Goal: Information Seeking & Learning: Learn about a topic

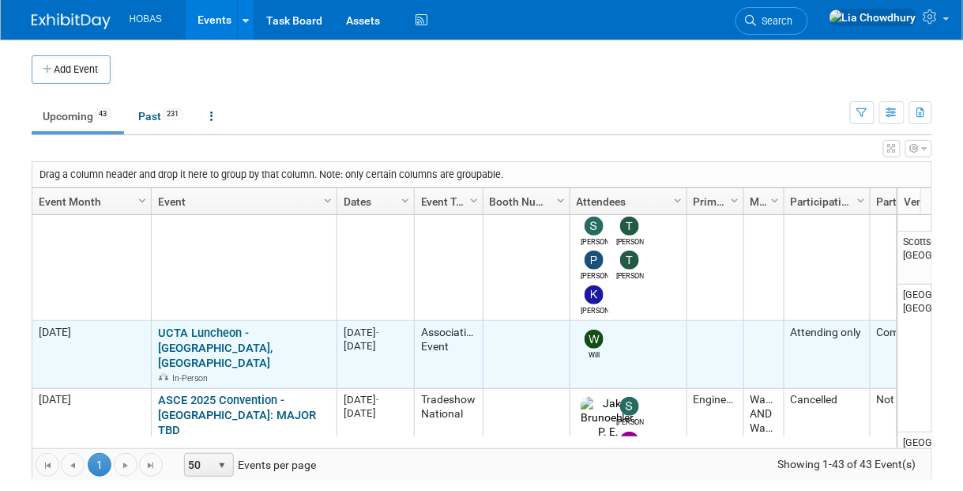
scroll to position [1316, 0]
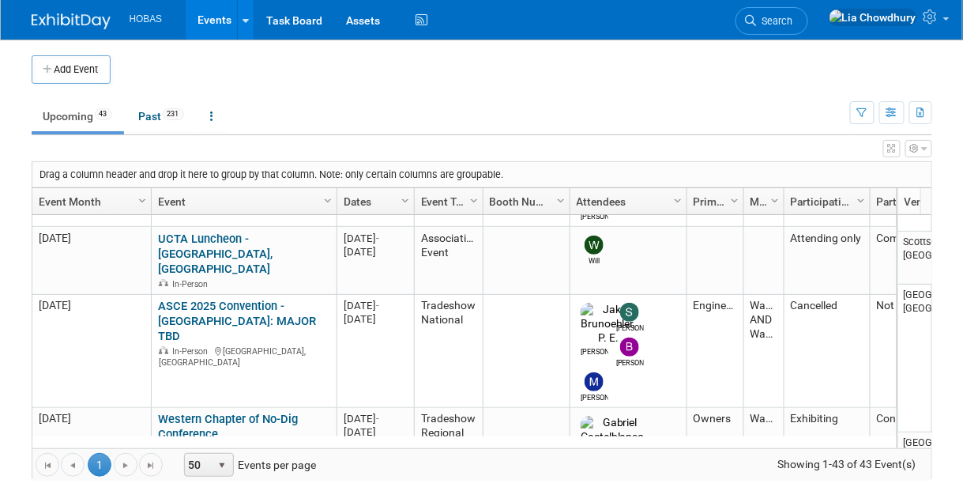
drag, startPoint x: 303, startPoint y: 307, endPoint x: 171, endPoint y: 293, distance: 133.5
copy link "NASTT 2025 No-Dig North & ISTT International No-Dig"
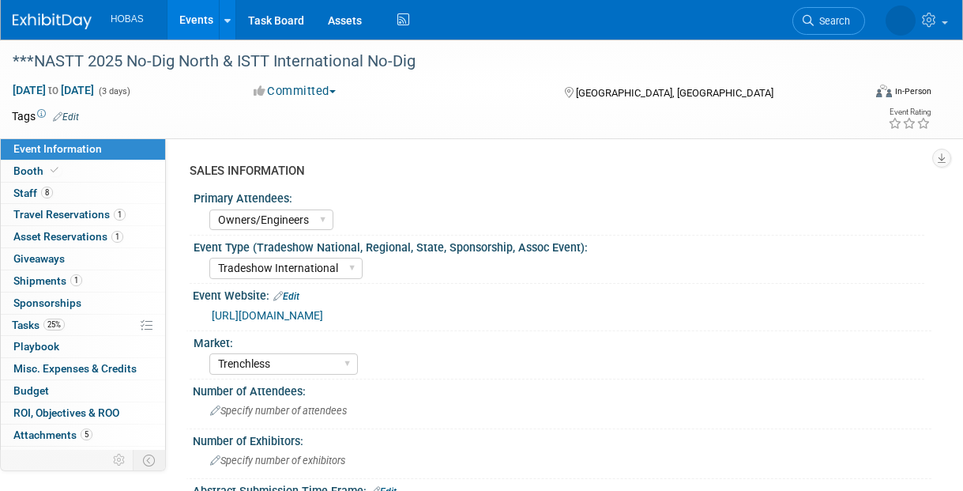
select select "Owners/Engineers"
select select "Tradeshow International"
select select "Trenchless"
select select "Exhibiting"
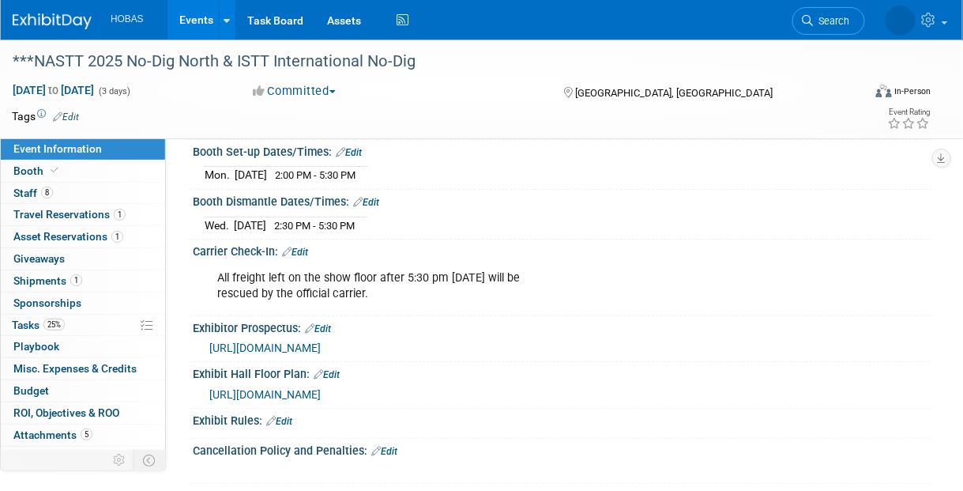
scroll to position [1389, 0]
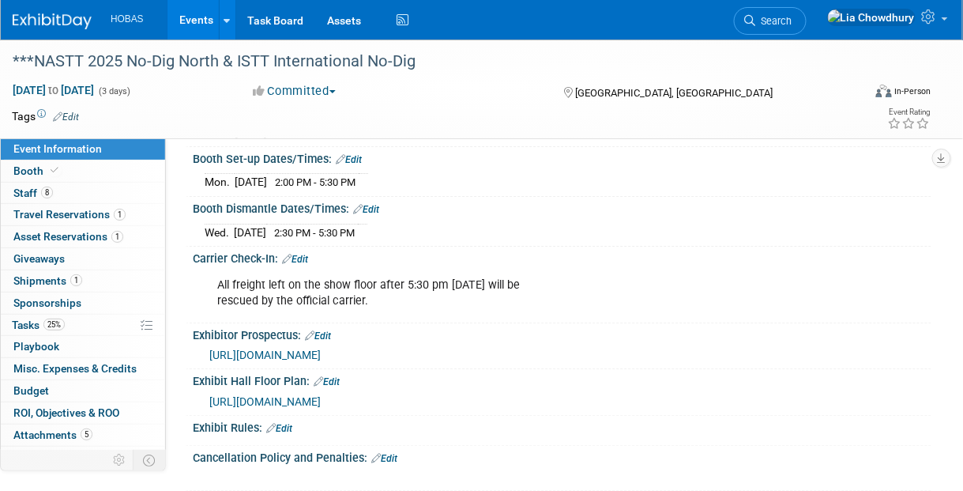
click at [317, 349] on span "https://nastt.org/wp-content/uploads/2025/06/NDNProspectusBook25digital.pdf" at bounding box center [264, 355] width 111 height 13
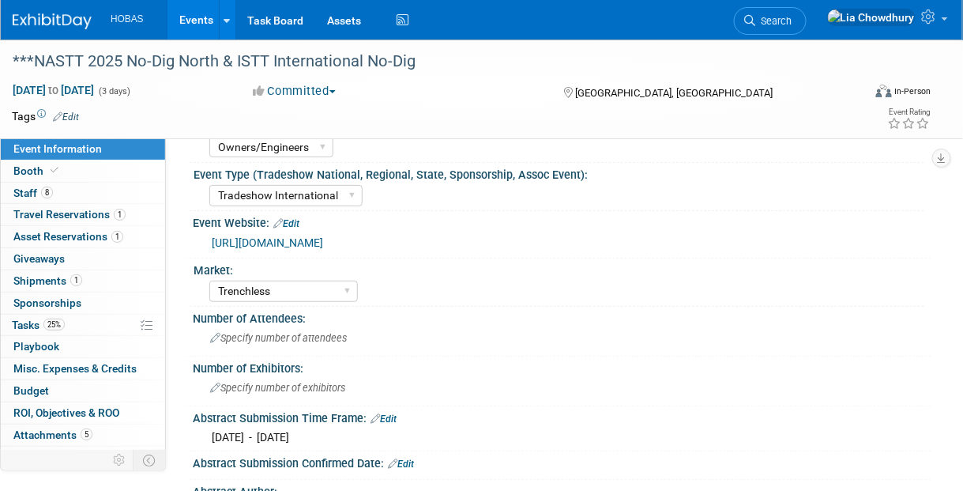
scroll to position [0, 0]
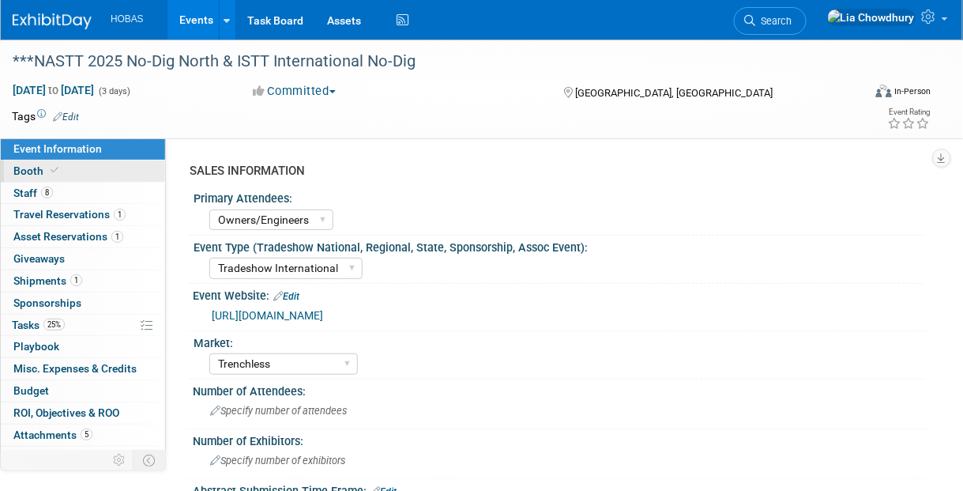
click at [51, 176] on span "Booth" at bounding box center [37, 170] width 48 height 13
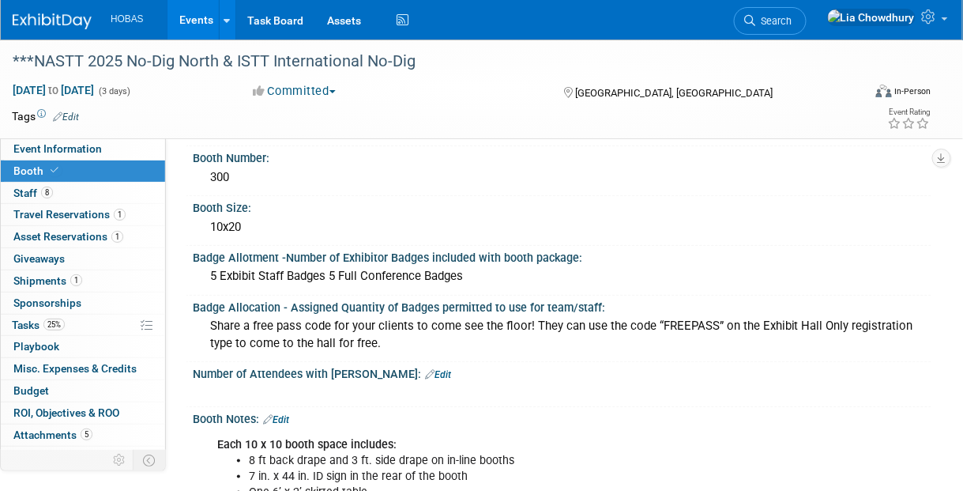
scroll to position [158, 0]
click at [330, 270] on div "5 Exbibit Staff Badges 5 Full Conference Badges" at bounding box center [562, 275] width 715 height 25
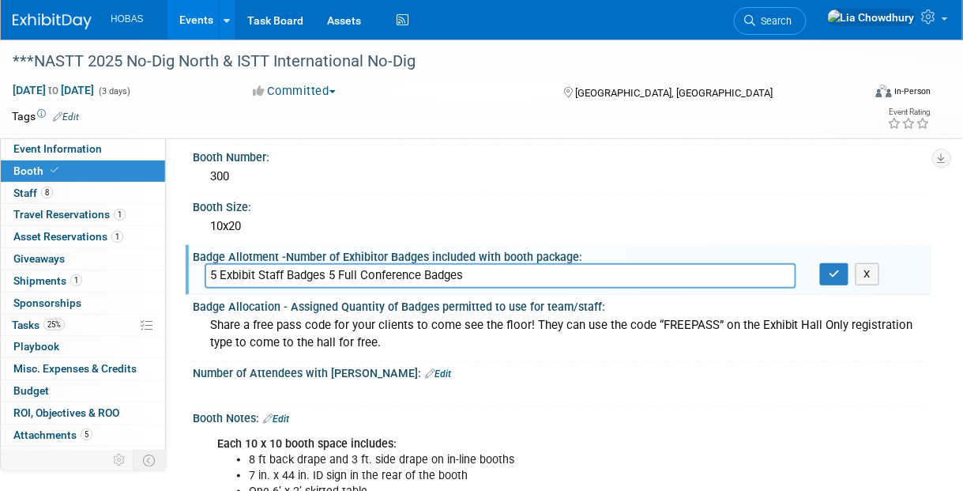
click at [330, 270] on input "5 Exbibit Staff Badges 5 Full Conference Badges" at bounding box center [501, 275] width 592 height 25
click at [555, 334] on div "Share a free pass code for your clients to come see the floor! They can use the…" at bounding box center [562, 334] width 715 height 42
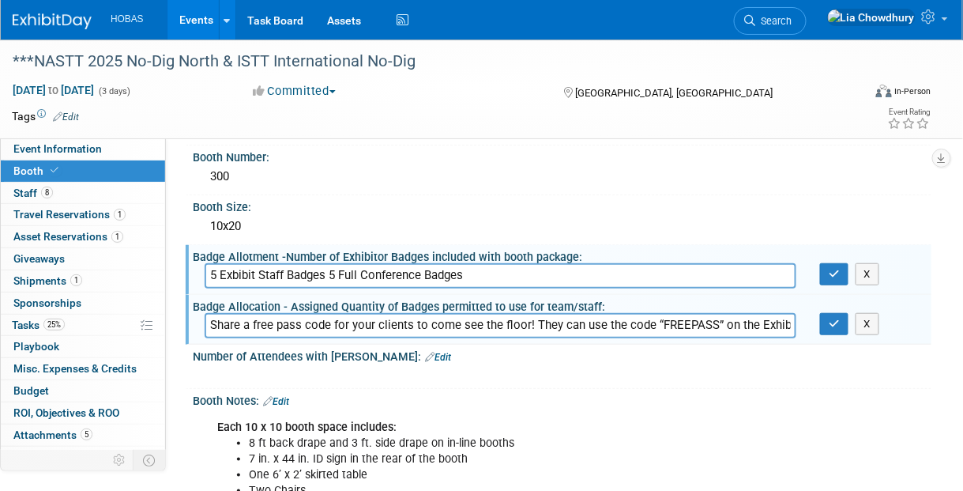
click at [280, 323] on input "Share a free pass code for your clients to come see the floor! They can use the…" at bounding box center [501, 325] width 592 height 25
drag, startPoint x: 251, startPoint y: 318, endPoint x: 437, endPoint y: 303, distance: 186.3
click at [437, 303] on div "Badge Allocation - Assigned Quantity of Badges permitted to use for team/staff:…" at bounding box center [559, 320] width 746 height 50
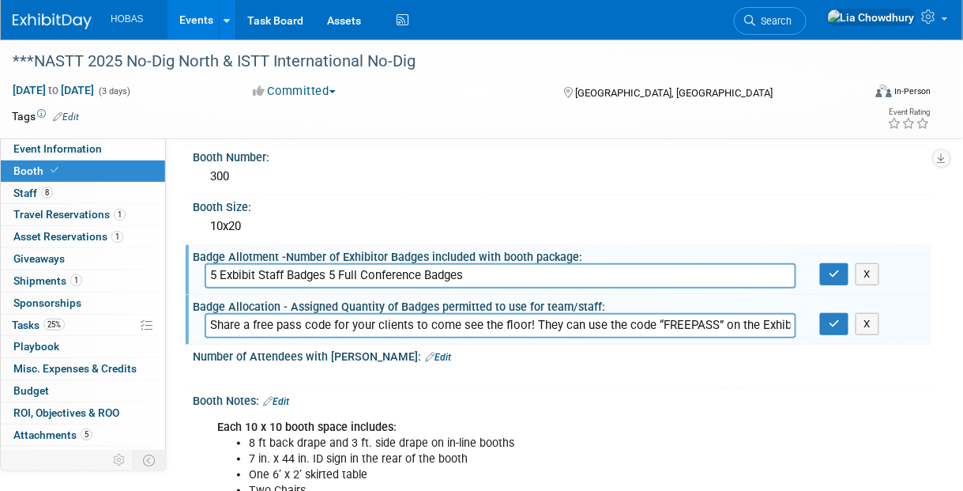
click at [753, 326] on input "Share a free pass code for your clients to come see the floor! They can use the…" at bounding box center [501, 325] width 592 height 25
click at [828, 322] on button "button" at bounding box center [834, 324] width 28 height 22
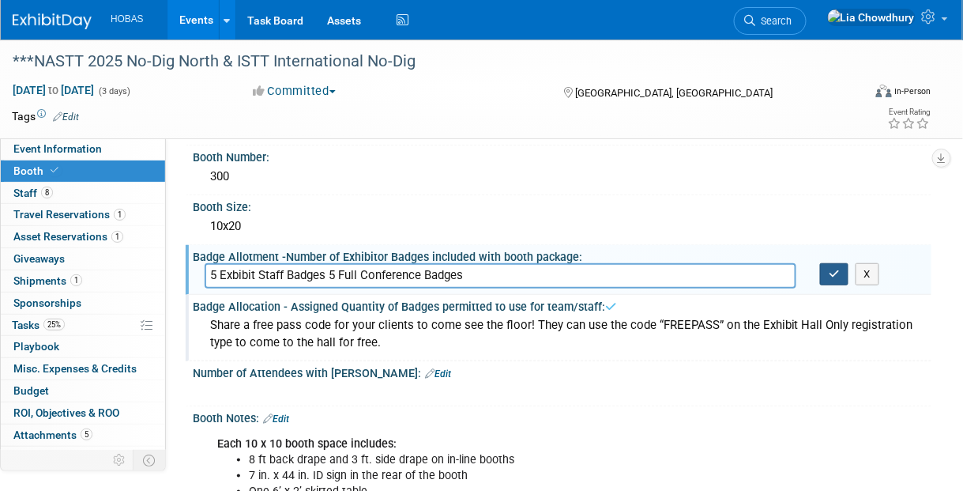
click at [830, 270] on icon "button" at bounding box center [834, 274] width 11 height 10
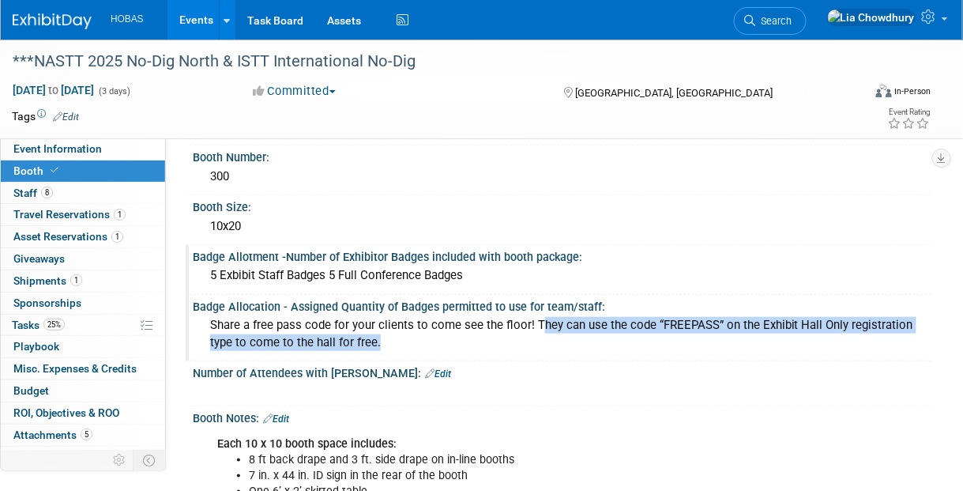
drag, startPoint x: 537, startPoint y: 320, endPoint x: 435, endPoint y: 347, distance: 106.2
click at [435, 347] on div "Share a free pass code for your clients to come see the floor! They can use the…" at bounding box center [562, 334] width 715 height 42
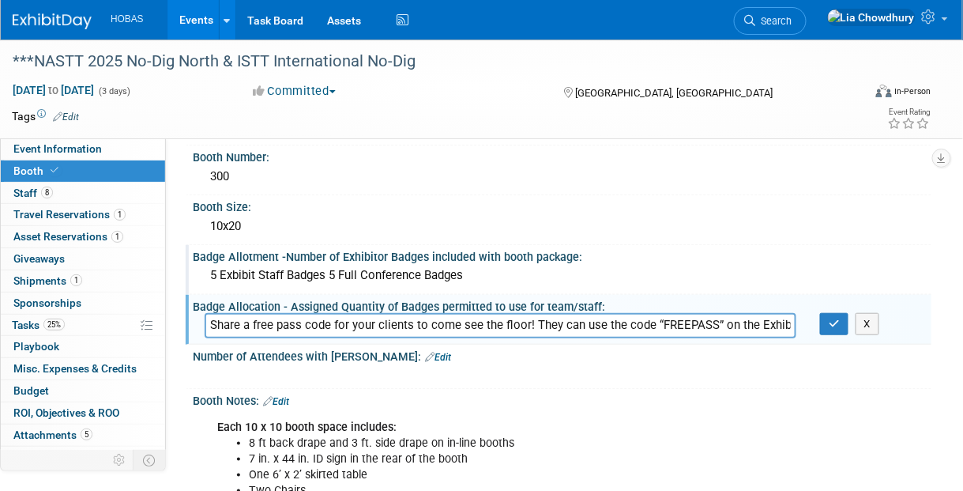
scroll to position [0, 283]
drag, startPoint x: 535, startPoint y: 320, endPoint x: 925, endPoint y: 311, distance: 389.8
click at [925, 313] on div "Share a free pass code for your clients to come see the floor! They can use the…" at bounding box center [562, 325] width 739 height 25
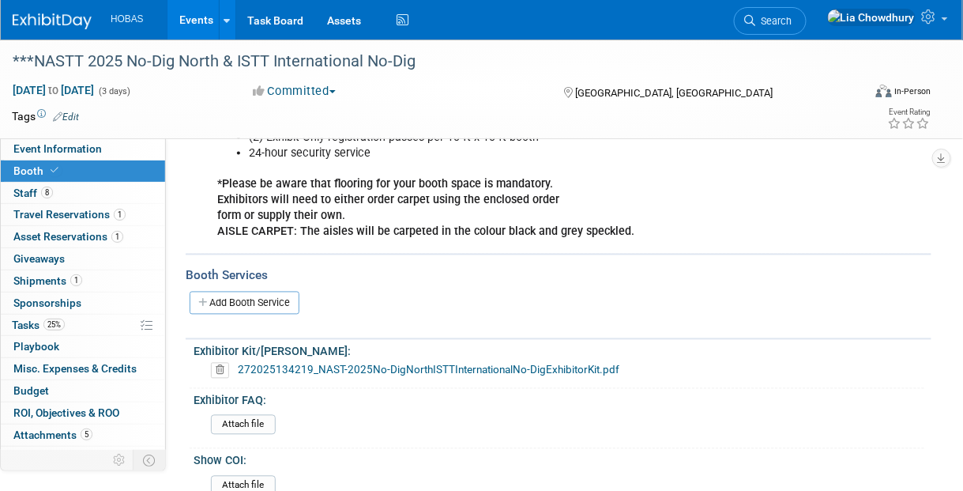
scroll to position [790, 0]
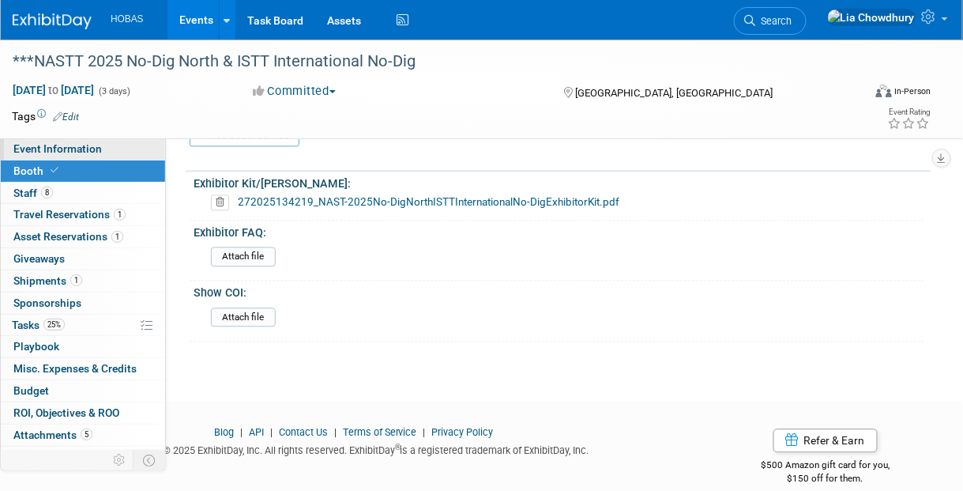
click at [50, 148] on span "Event Information" at bounding box center [57, 148] width 89 height 13
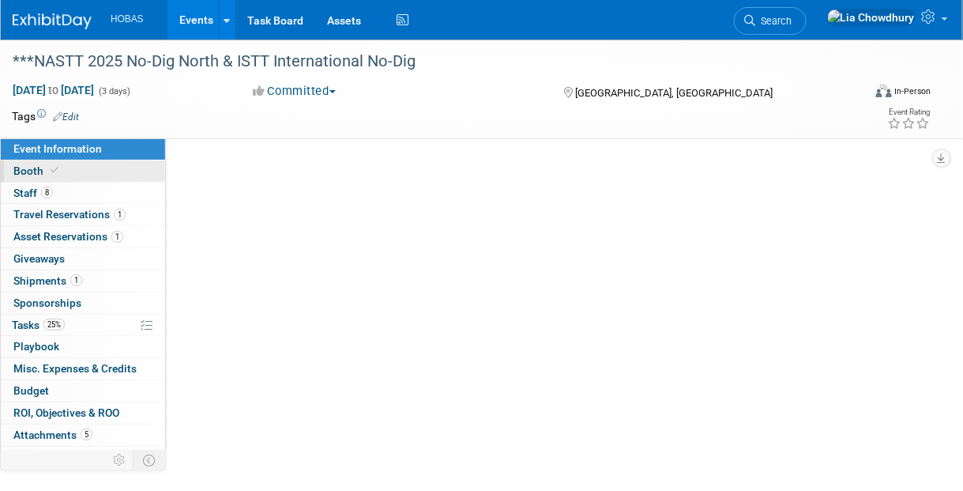
select select "Owners/Engineers"
select select "Tradeshow International"
select select "Trenchless"
select select "Exhibiting"
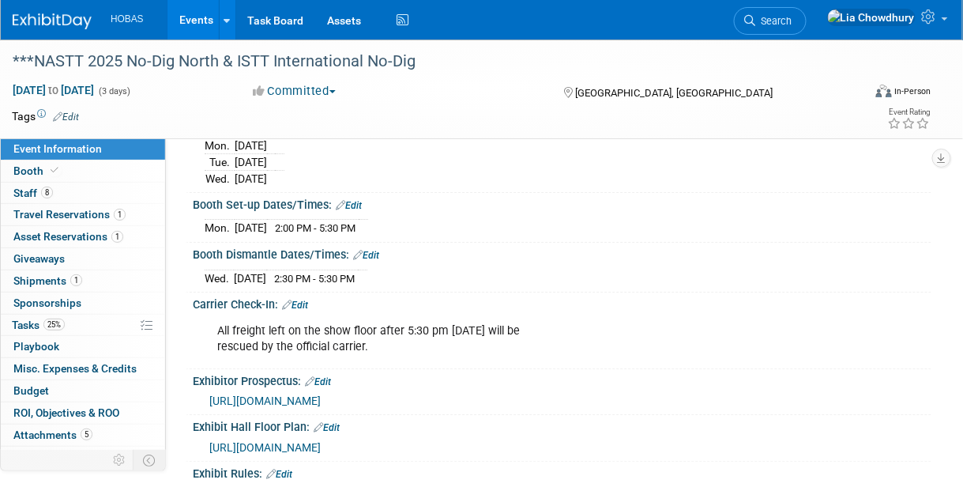
scroll to position [1344, 0]
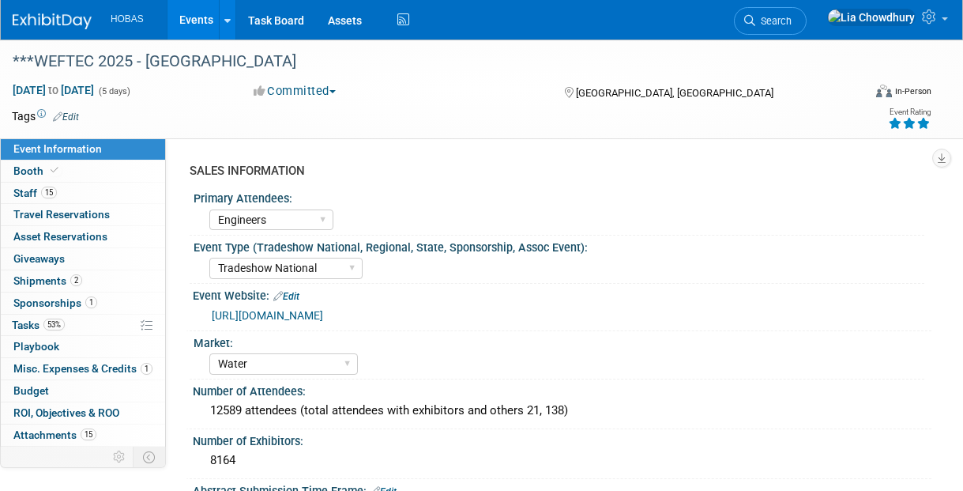
select select "Engineers"
select select "Tradeshow National"
select select "Water"
select select "Exhibiting and Sponsoring"
